Goal: Task Accomplishment & Management: Complete application form

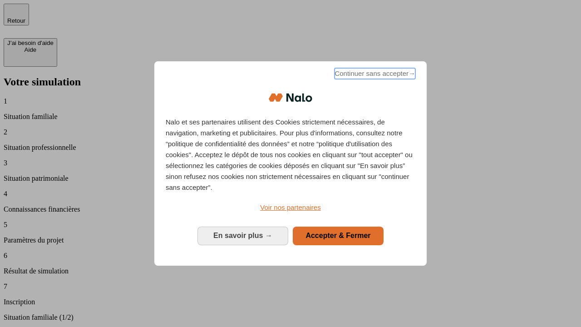
click at [374, 75] on span "Continuer sans accepter →" at bounding box center [375, 73] width 81 height 11
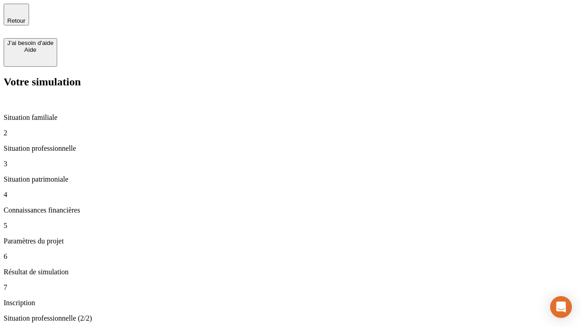
type input "70 000"
type input "1 000"
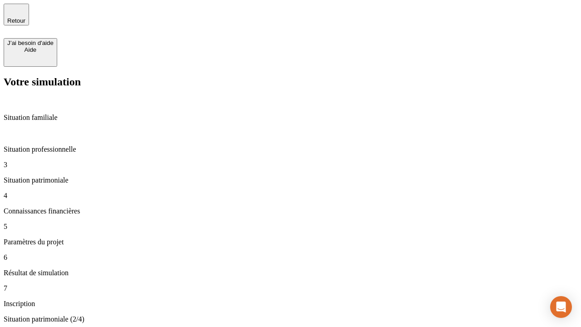
type input "800"
type input "6"
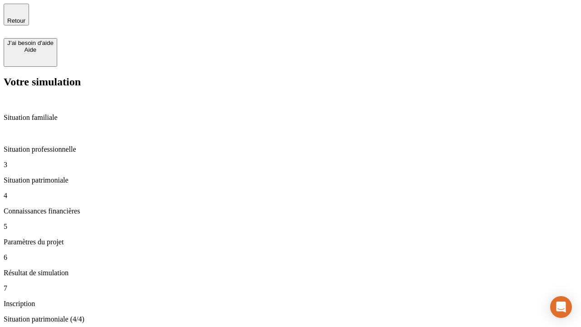
type input "400"
type input "3"
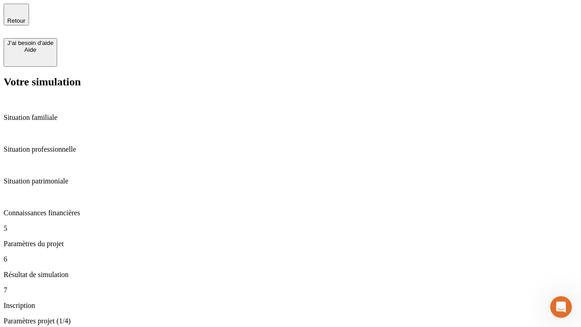
type input "35"
type input "500"
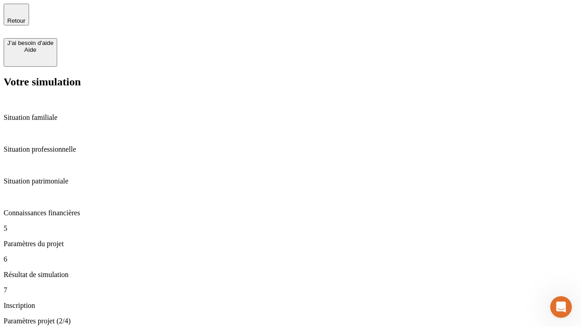
type input "640"
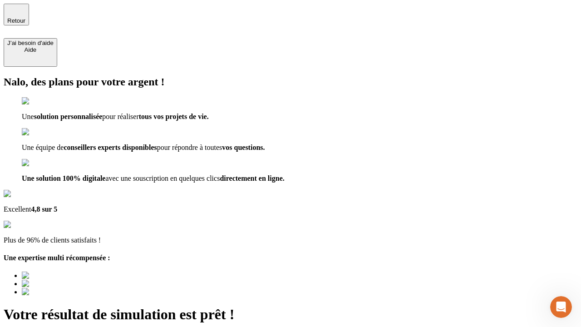
scroll to position [3, 0]
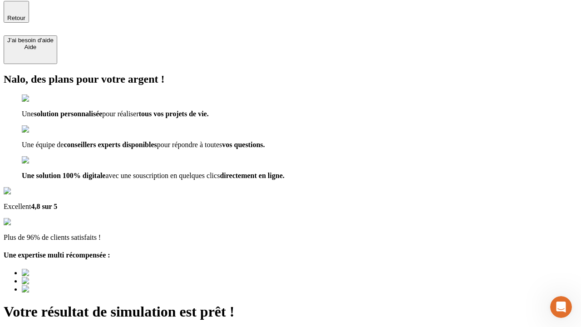
type input "[EMAIL_ADDRESS][DOMAIN_NAME]"
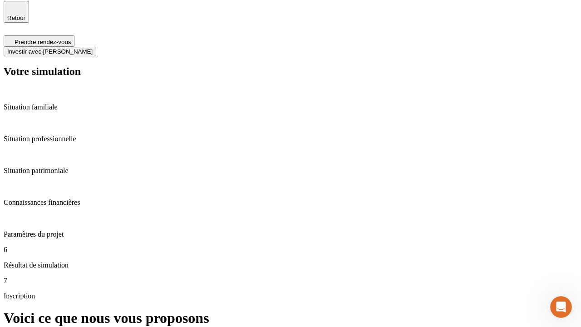
click at [93, 48] on span "Investir avec [PERSON_NAME]" at bounding box center [49, 51] width 85 height 7
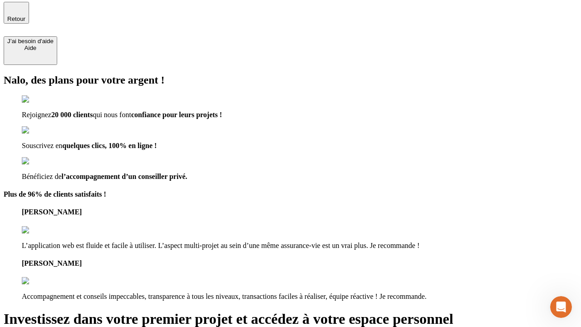
type input "[EMAIL_ADDRESS][DOMAIN_NAME]"
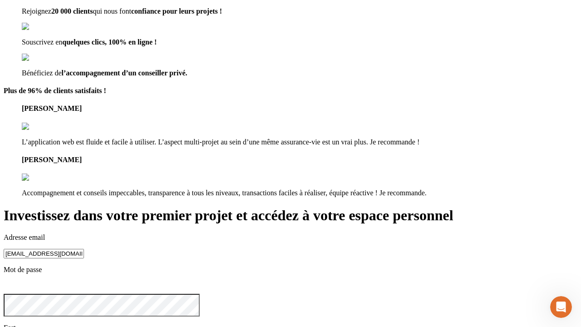
scroll to position [10, 0]
